Goal: Check status: Check status

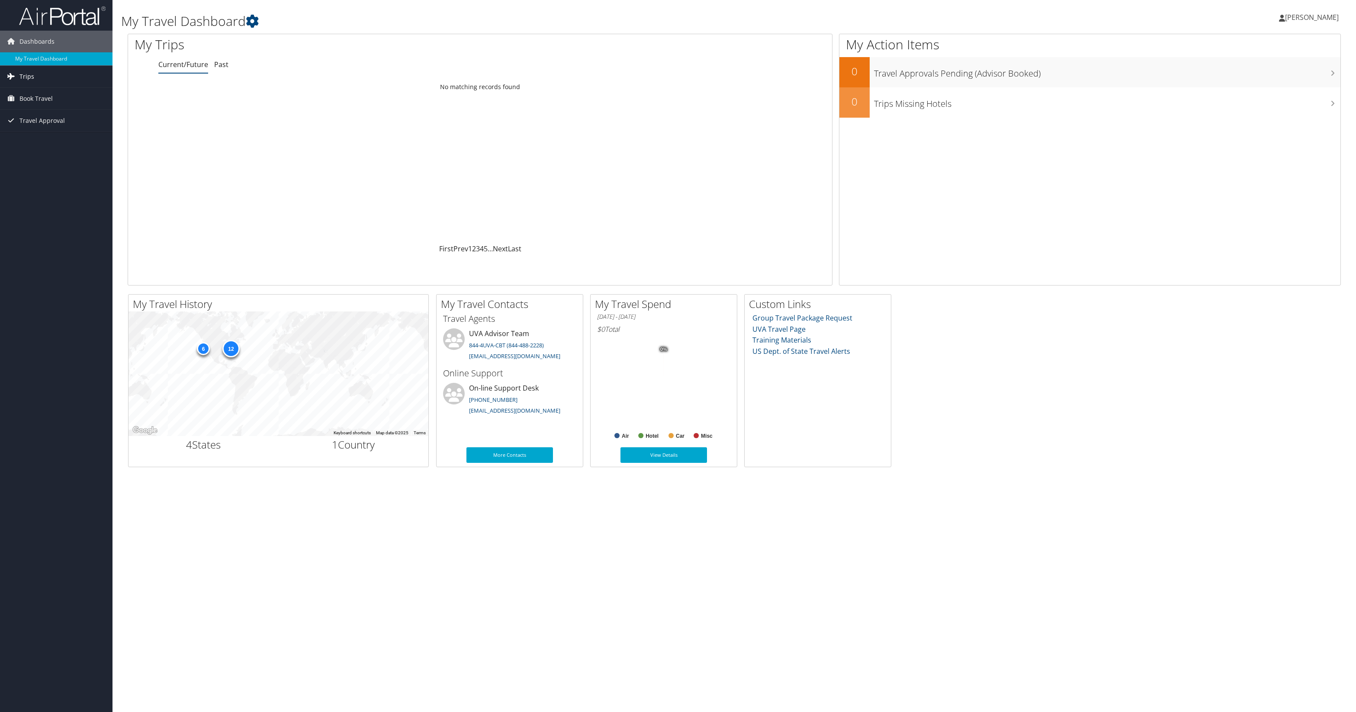
click at [30, 76] on span "Trips" at bounding box center [26, 77] width 15 height 22
click at [31, 109] on link "Past Trips" at bounding box center [56, 106] width 112 height 13
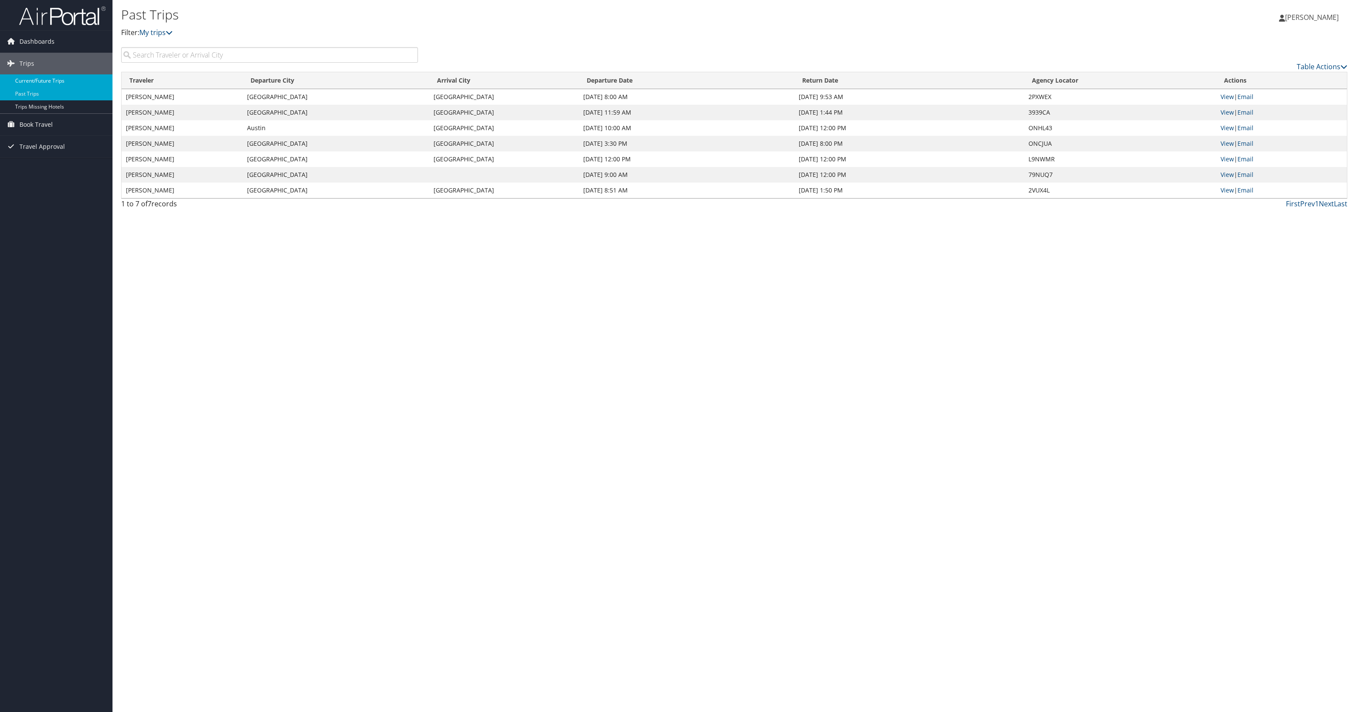
click at [69, 81] on link "Current/Future Trips" at bounding box center [56, 80] width 112 height 13
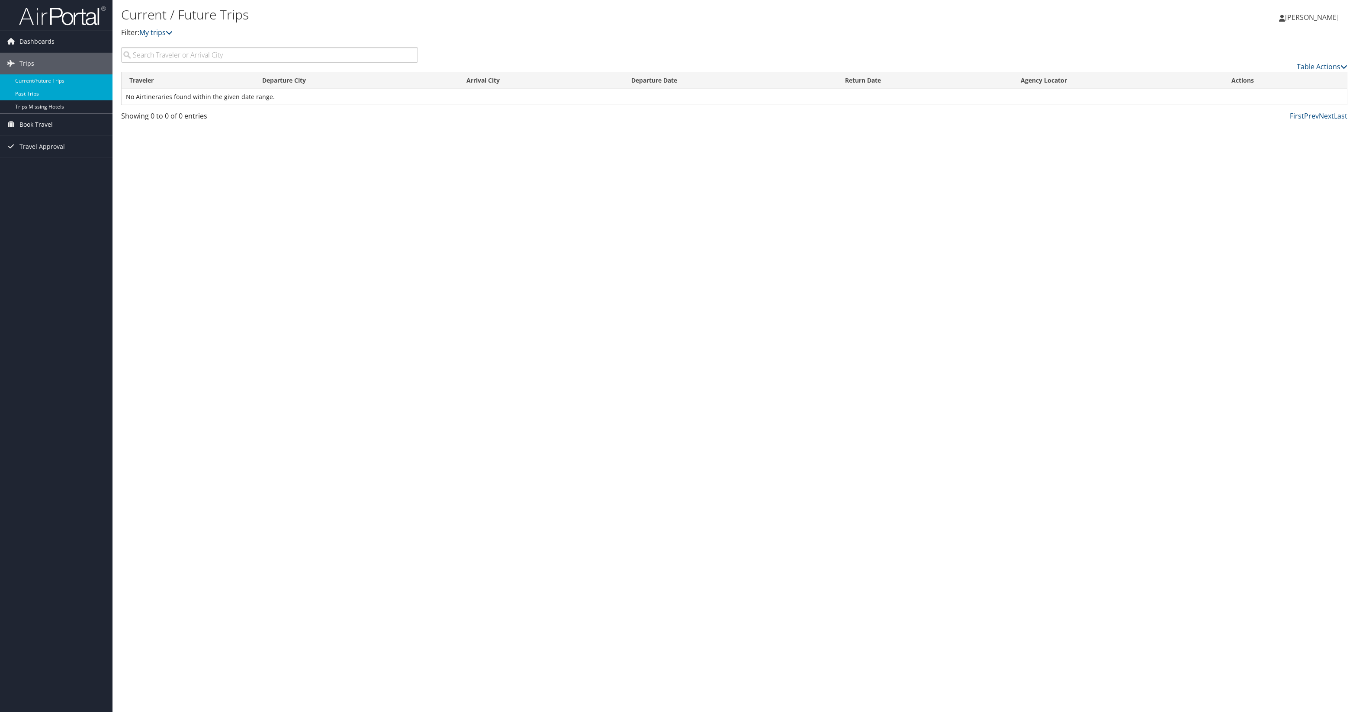
click at [63, 95] on link "Past Trips" at bounding box center [56, 93] width 112 height 13
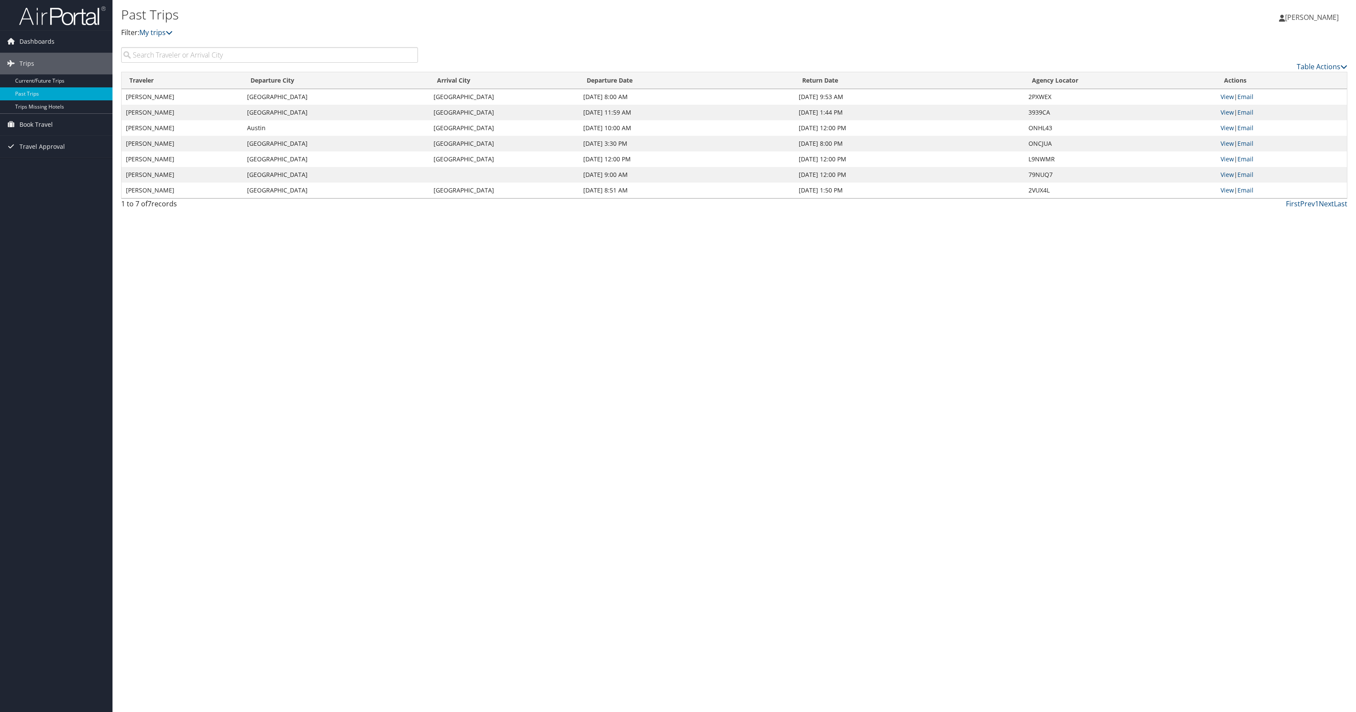
click at [170, 37] on p "Filter: My trips" at bounding box center [529, 32] width 817 height 11
click at [167, 32] on link "My trips" at bounding box center [155, 33] width 33 height 10
